Goal: Transaction & Acquisition: Purchase product/service

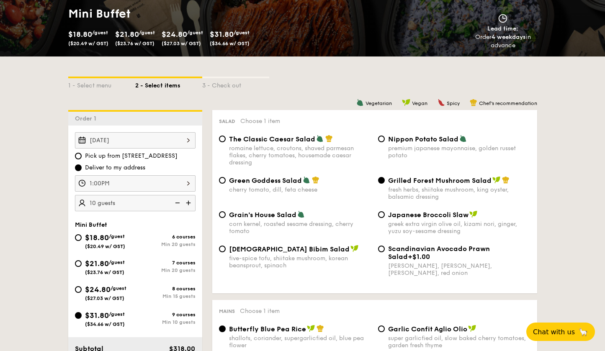
scroll to position [127, 0]
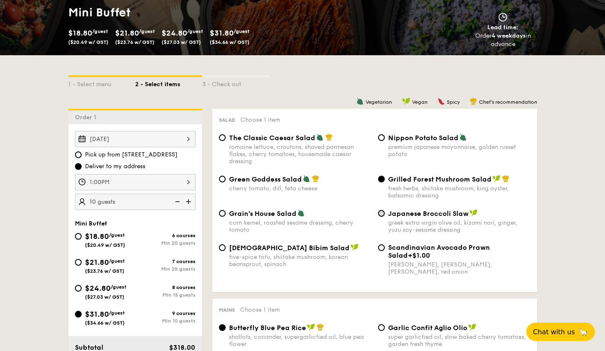
click at [316, 211] on input "Japanese Broccoli Slaw greek extra virgin olive oil, kizami nori, ginger, yuzu …" at bounding box center [381, 213] width 7 height 7
radio input "true"
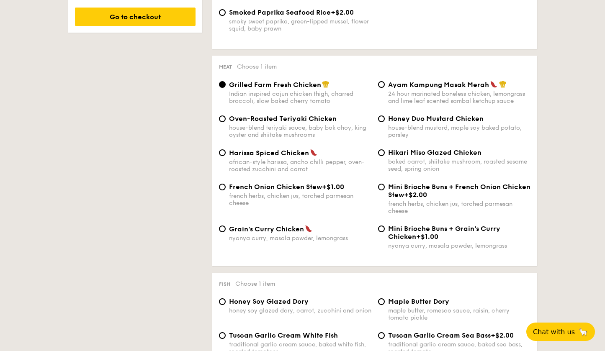
scroll to position [573, 0]
click at [221, 118] on input "Oven-Roasted Teriyaki Chicken house-blend teriyaki sauce, baby bok choy, king o…" at bounding box center [222, 119] width 7 height 7
radio input "true"
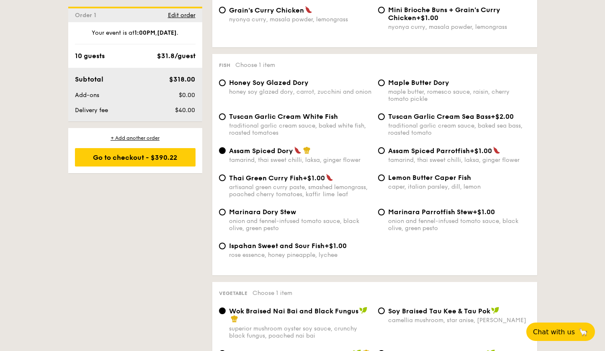
scroll to position [797, 0]
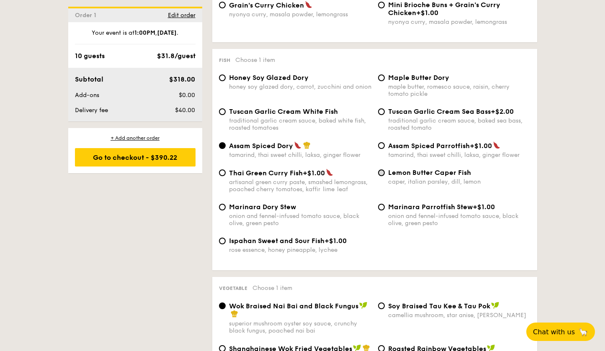
click at [316, 172] on input "Lemon Butter Caper Fish caper, italian parsley, dill, lemon" at bounding box center [381, 173] width 7 height 7
radio input "true"
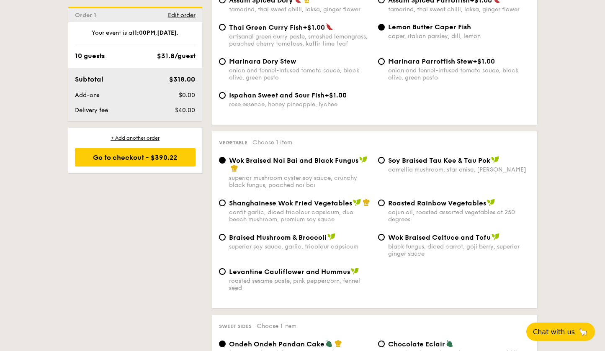
scroll to position [943, 0]
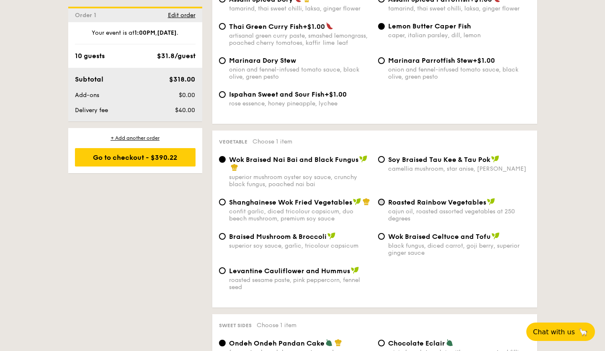
click at [316, 200] on input "Roasted Rainbow Vegetables cajun oil, roasted assorted vegetables at 250 degrees" at bounding box center [381, 202] width 7 height 7
radio input "true"
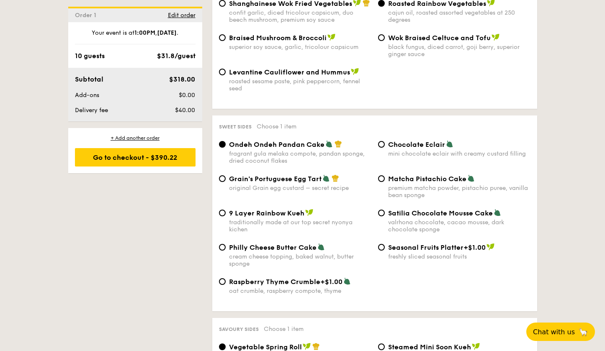
scroll to position [1140, 0]
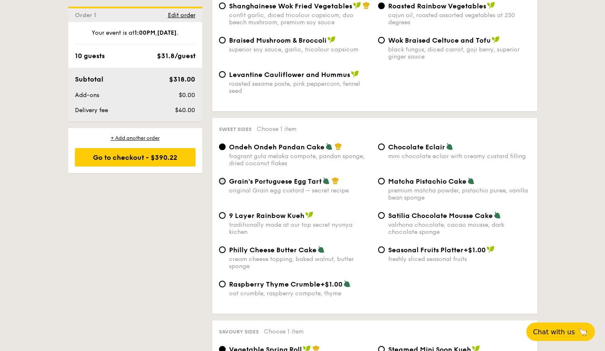
click at [224, 180] on input "Grain's Portuguese Egg Tart original Grain egg custard – secret recipe" at bounding box center [222, 181] width 7 height 7
radio input "true"
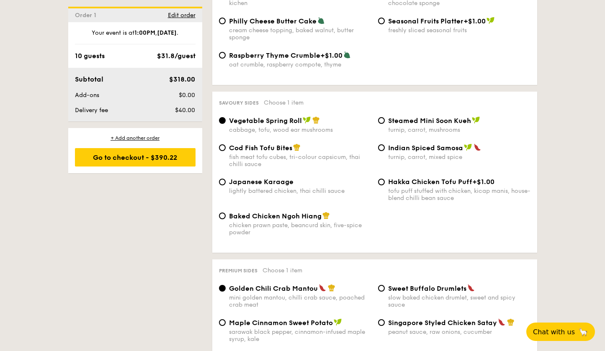
scroll to position [1374, 0]
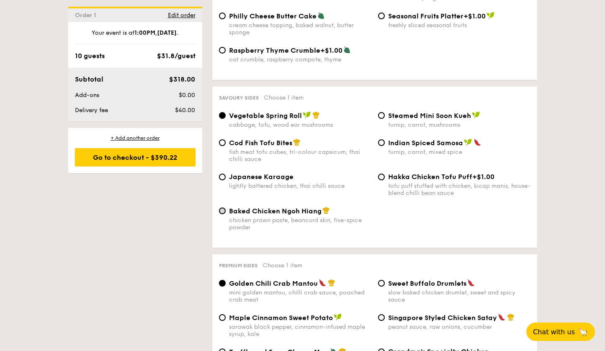
click at [220, 208] on input "Baked Chicken Ngoh Hiang chicken prawn paste, beancurd skin, five-spice powder" at bounding box center [222, 211] width 7 height 7
radio input "true"
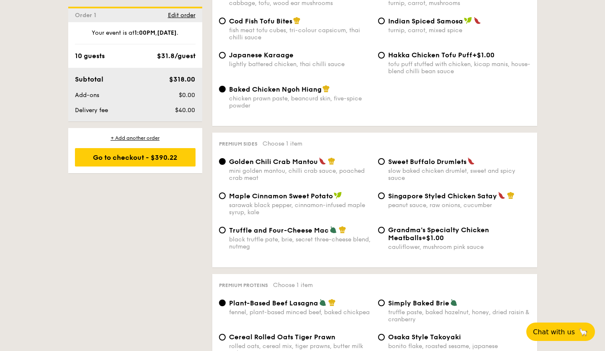
scroll to position [1497, 0]
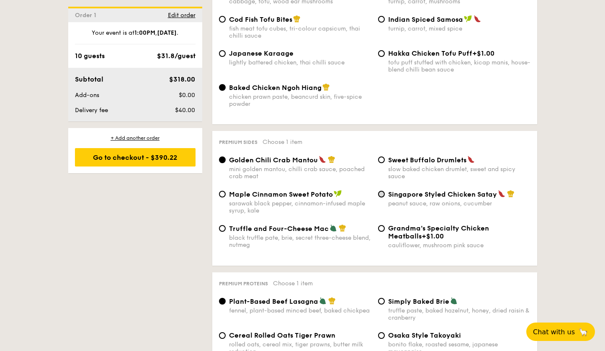
click at [316, 196] on input "Singapore Styled Chicken Satay peanut sauce, raw onions, cucumber" at bounding box center [381, 194] width 7 height 7
radio input "true"
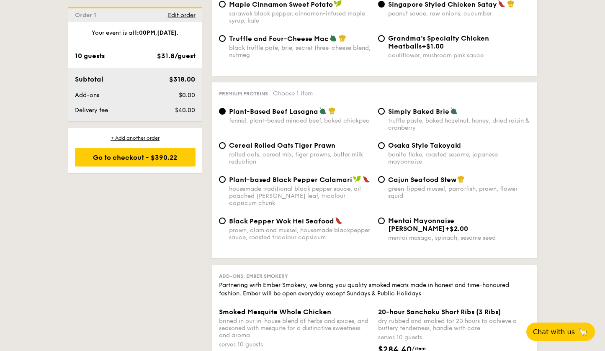
scroll to position [1688, 0]
click at [316, 179] on input "Cajun Seafood Stew green-lipped mussel, parrotfish, prawn, flower squid" at bounding box center [381, 179] width 7 height 7
radio input "true"
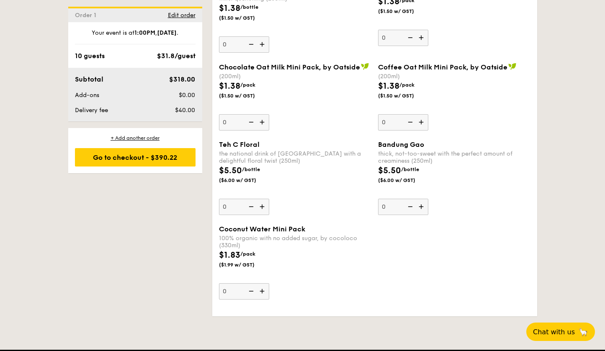
scroll to position [2578, 0]
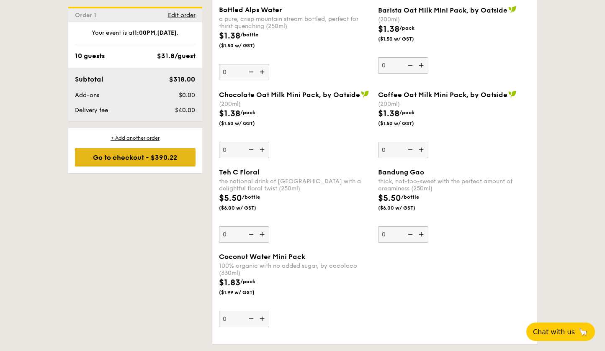
click at [137, 157] on div "Go to checkout - $390.22" at bounding box center [135, 157] width 121 height 18
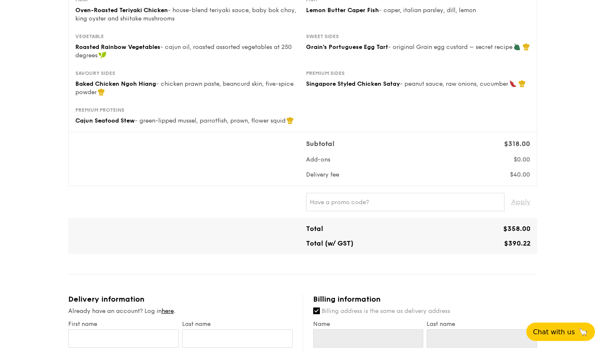
scroll to position [176, 0]
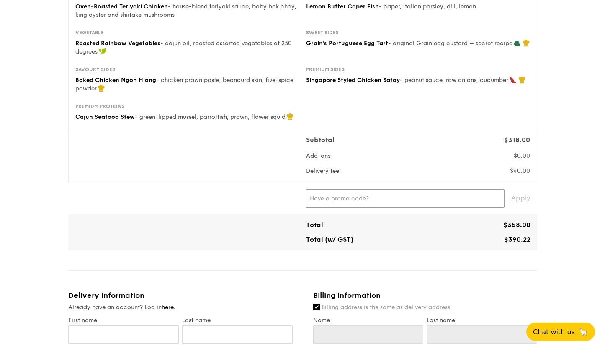
click at [316, 201] on input "text" at bounding box center [405, 198] width 198 height 18
type input "IREADGRAINADS"
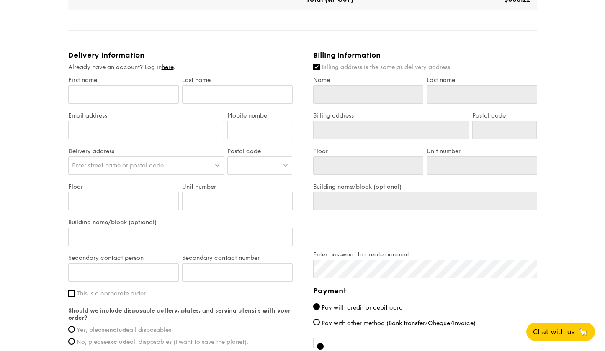
scroll to position [424, 0]
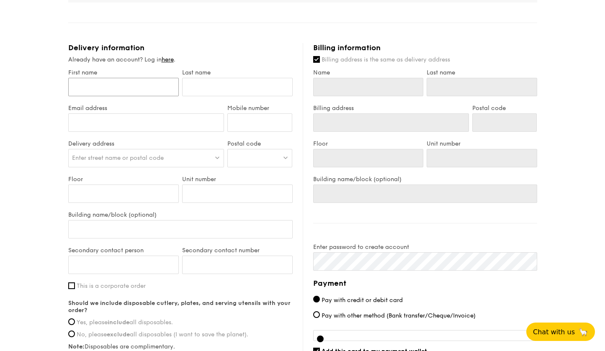
click at [152, 90] on input "First name" at bounding box center [123, 87] width 111 height 18
type input "W"
type input "WL"
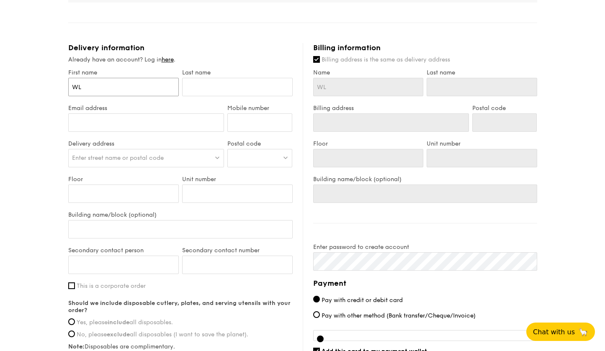
type input "WL"
type input "P"
type input "Po"
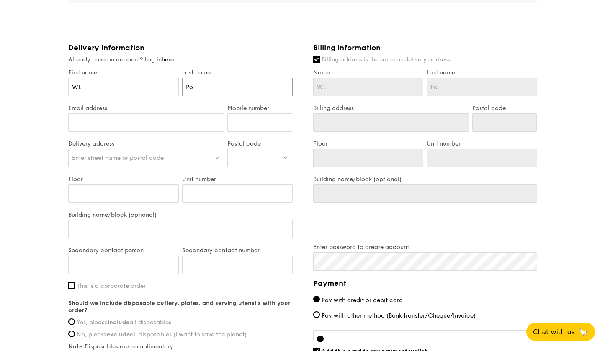
type input "Por"
click at [89, 122] on input "Email address" at bounding box center [146, 122] width 156 height 18
type input "[EMAIL_ADDRESS][DOMAIN_NAME]"
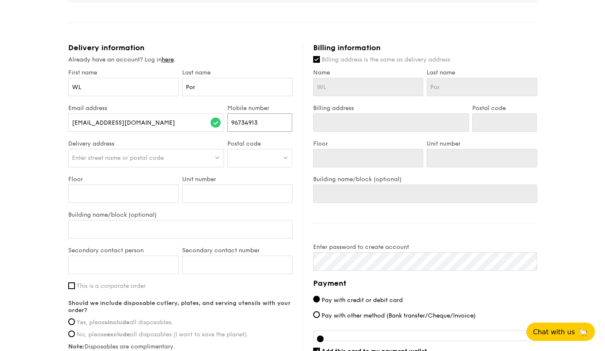
type input "96734913"
click at [103, 161] on span "Enter street name or postal code" at bounding box center [118, 157] width 92 height 7
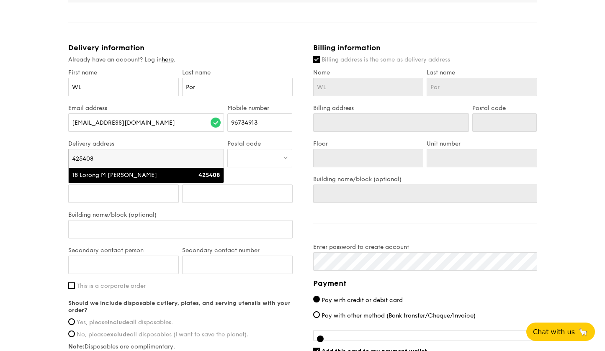
type input "425408"
click at [125, 176] on div "18 Lorong M [PERSON_NAME]" at bounding box center [127, 175] width 111 height 8
type input "18 Lorong M [PERSON_NAME]"
type input "425408"
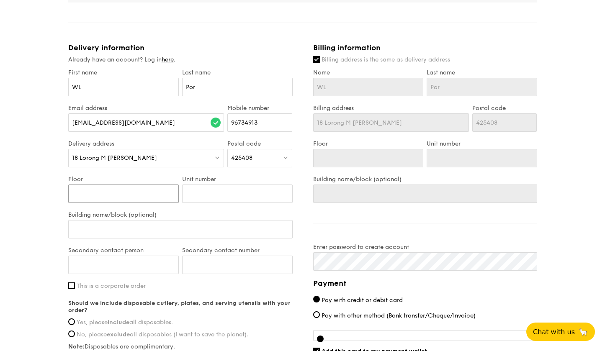
click at [142, 193] on input "Floor" at bounding box center [123, 194] width 111 height 18
type input "0"
type input "02"
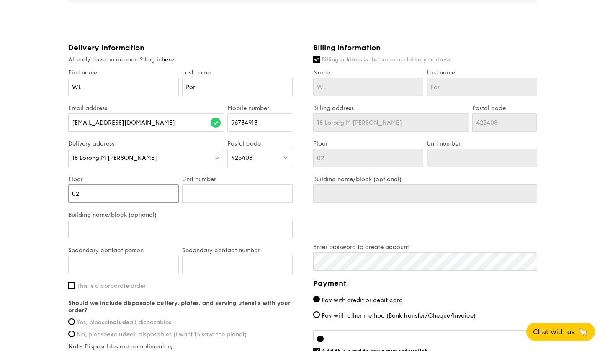
type input "02"
type input "0"
type input "04"
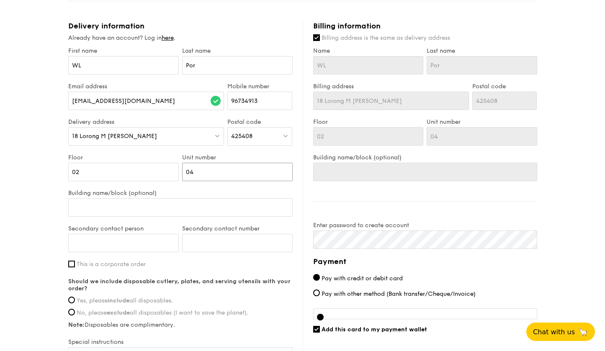
scroll to position [447, 0]
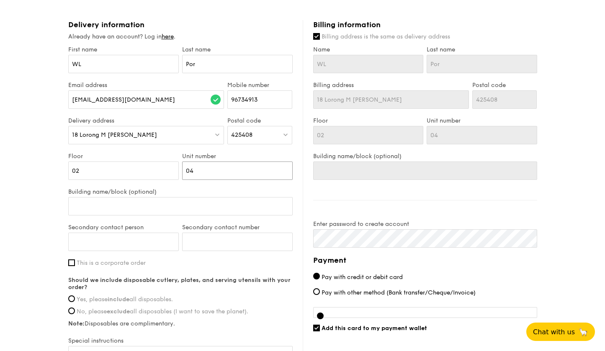
type input "04"
click at [154, 241] on input "Secondary contact person" at bounding box center [123, 242] width 111 height 18
type input "DJ"
type input "91895929"
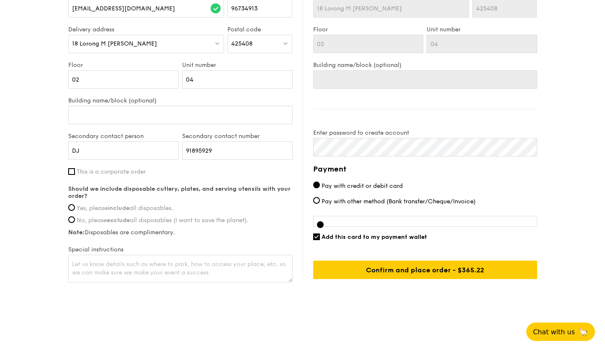
scroll to position [538, 0]
click at [72, 219] on input "No, please exclude all disposables (I want to save the planet)." at bounding box center [71, 219] width 7 height 7
radio input "true"
click at [109, 270] on textarea at bounding box center [180, 269] width 224 height 28
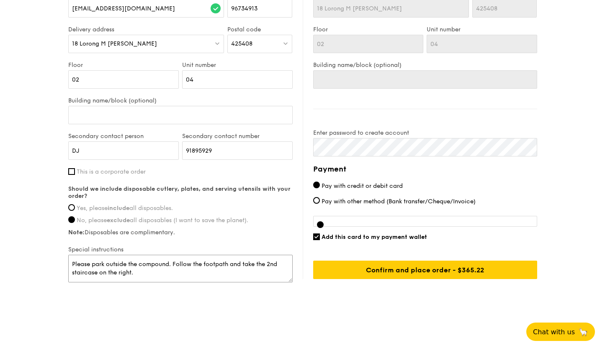
type textarea "Please park outside the compound. Follow the footpath and take the 2nd staircas…"
click at [315, 237] on input "Add this card to my payment wallet" at bounding box center [316, 237] width 7 height 7
checkbox input "false"
click at [316, 220] on div at bounding box center [425, 221] width 224 height 11
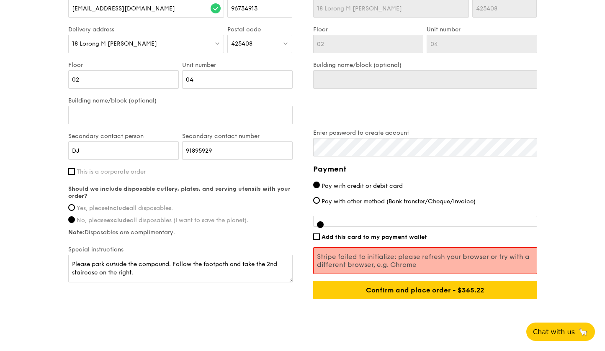
click at [316, 186] on input "Pay with credit or debit card" at bounding box center [316, 185] width 7 height 7
click at [316, 226] on div at bounding box center [320, 224] width 7 height 7
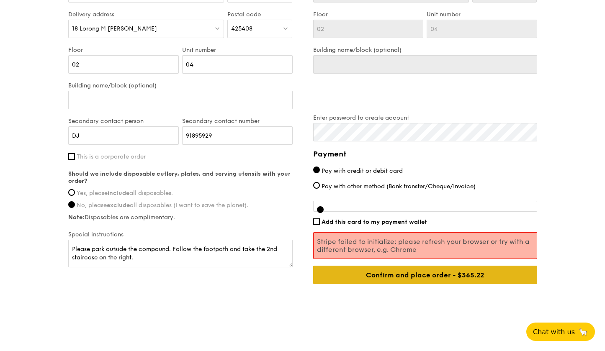
scroll to position [553, 0]
click at [316, 277] on input "Confirm and place order - $390.22" at bounding box center [425, 275] width 224 height 18
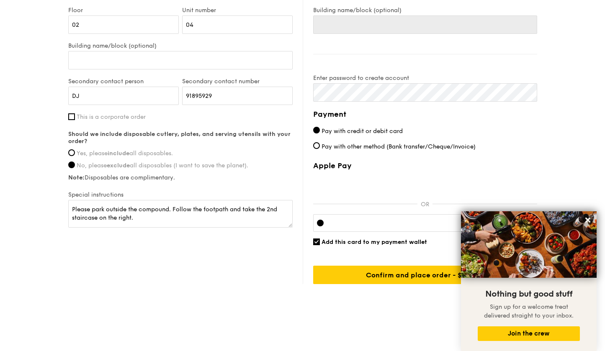
scroll to position [593, 0]
click at [588, 220] on icon at bounding box center [587, 220] width 5 height 5
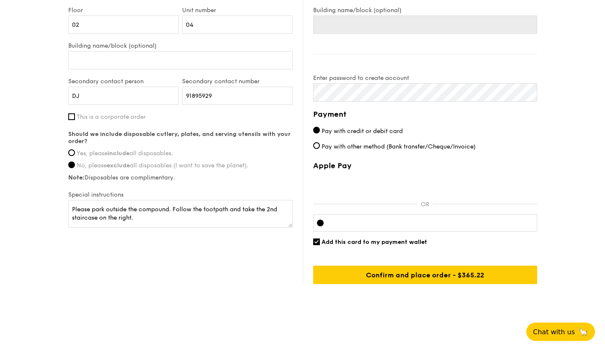
click at [316, 243] on input "Add this card to my payment wallet" at bounding box center [316, 242] width 7 height 7
checkbox input "false"
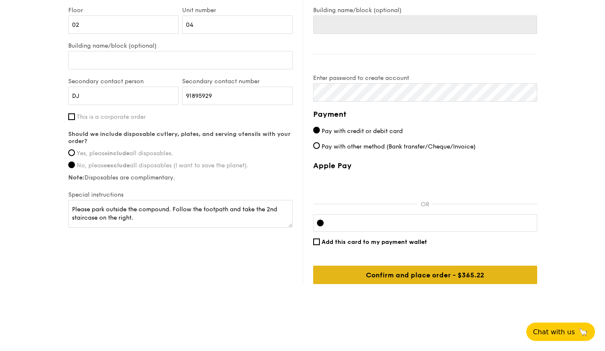
click at [458, 278] on input "Confirm and place order - $390.22" at bounding box center [425, 275] width 224 height 18
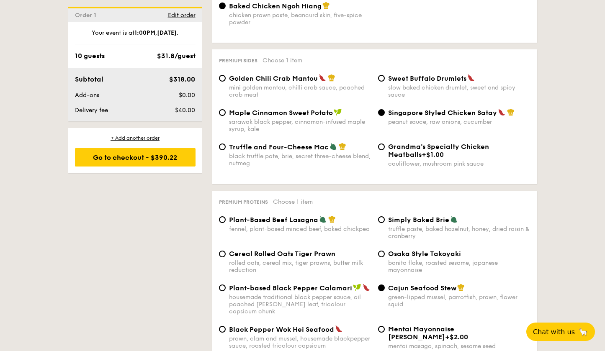
scroll to position [1533, 0]
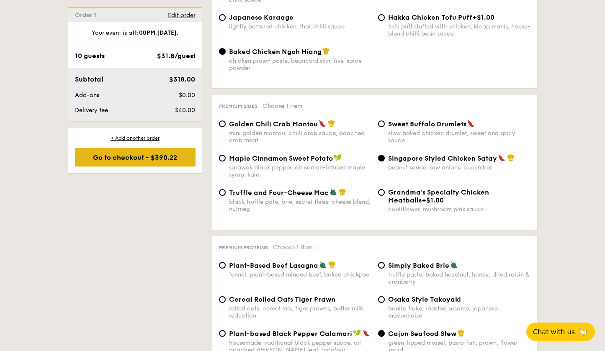
click at [130, 162] on div "Go to checkout - $390.22" at bounding box center [135, 157] width 121 height 18
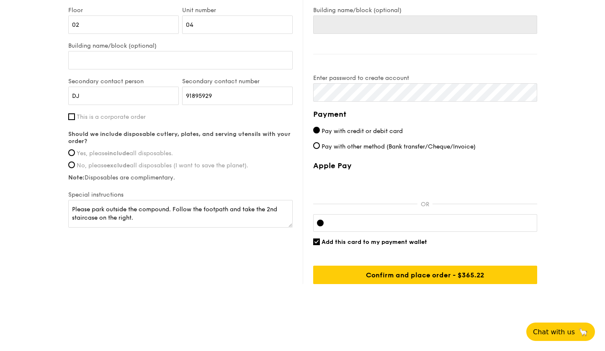
scroll to position [593, 0]
click at [316, 243] on input "Add this card to my payment wallet" at bounding box center [316, 242] width 7 height 7
checkbox input "false"
click at [345, 219] on div at bounding box center [425, 223] width 224 height 18
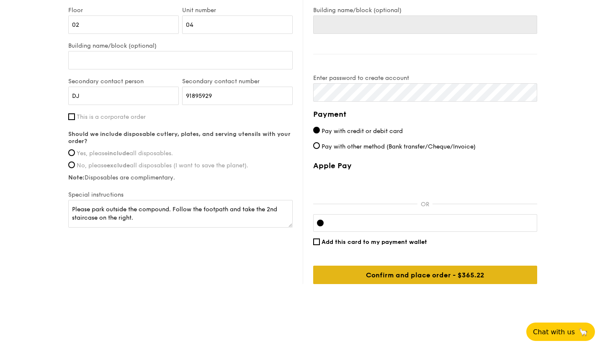
click at [448, 274] on input "Confirm and place order - $390.22" at bounding box center [425, 275] width 224 height 18
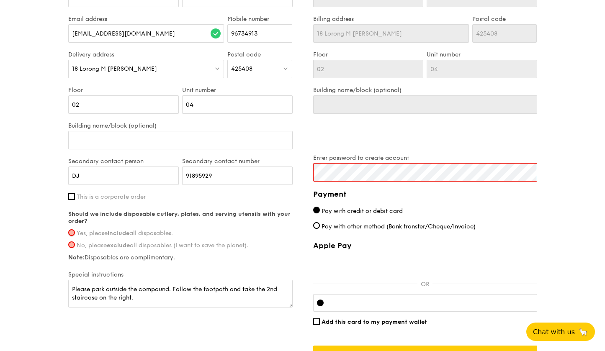
scroll to position [506, 0]
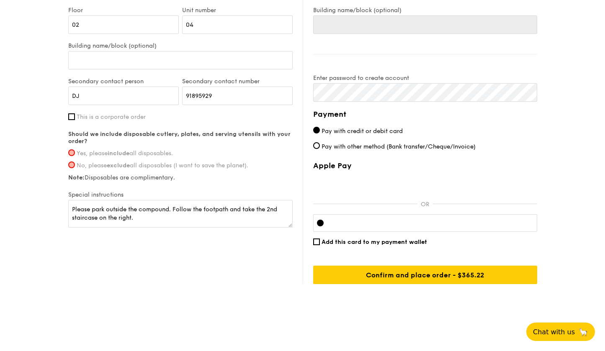
scroll to position [593, 0]
click at [73, 166] on input "No, please exclude all disposables (I want to save the planet)." at bounding box center [71, 165] width 7 height 7
radio input "true"
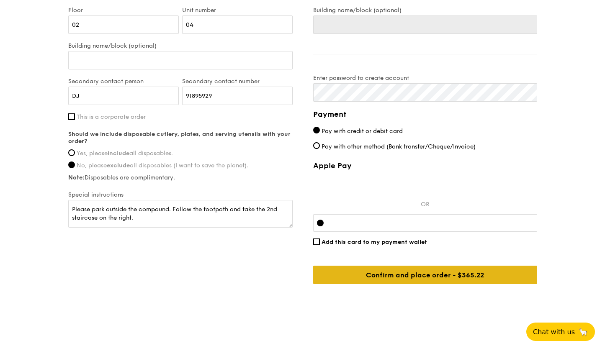
click at [393, 278] on input "Confirm and place order - $390.22" at bounding box center [425, 275] width 224 height 18
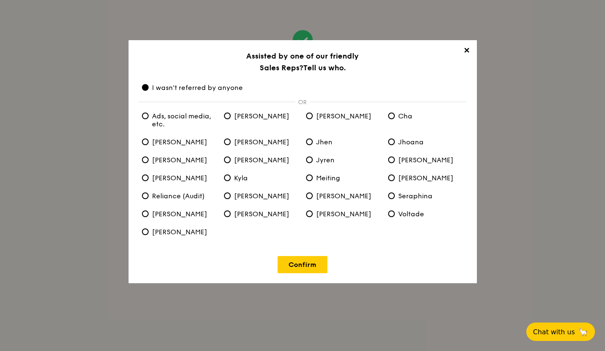
click at [466, 50] on span "✕" at bounding box center [467, 52] width 12 height 12
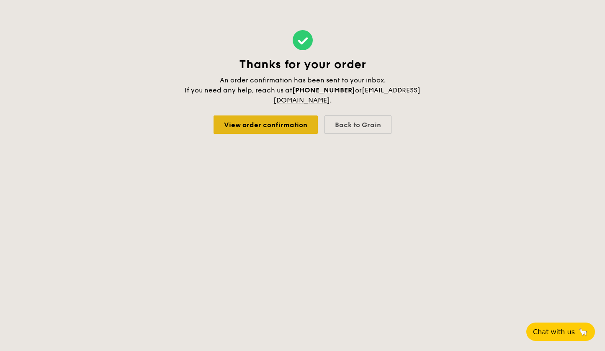
click at [301, 126] on link "View order confirmation" at bounding box center [266, 125] width 104 height 18
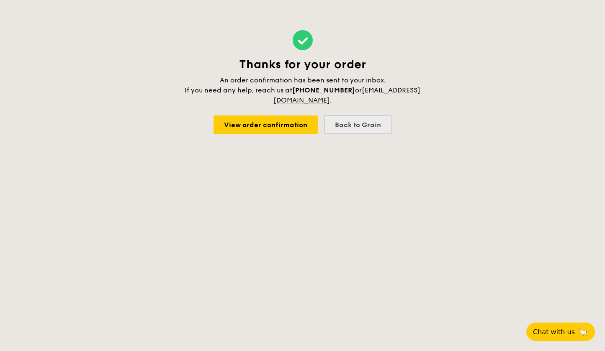
click at [358, 124] on div "Back to Grain" at bounding box center [357, 125] width 67 height 18
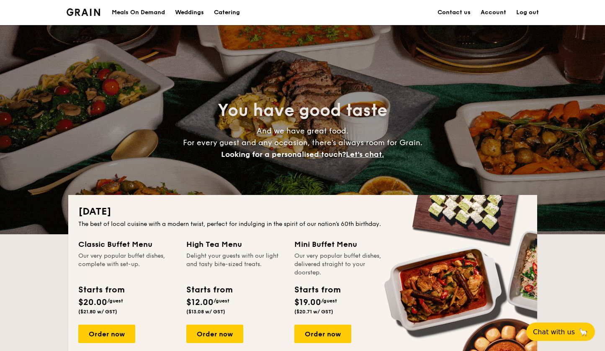
scroll to position [4, 0]
